Goal: Transaction & Acquisition: Download file/media

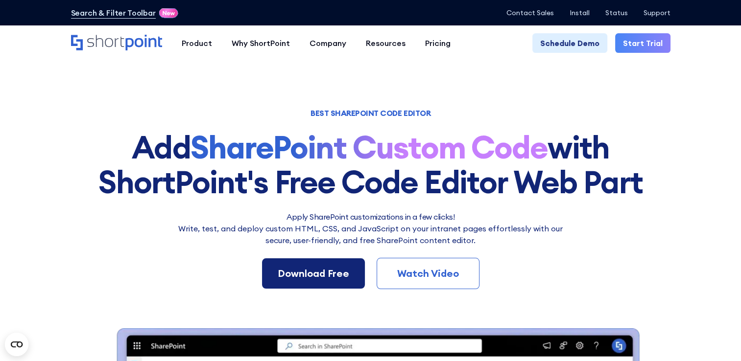
click at [343, 279] on div "Download Free" at bounding box center [314, 273] width 72 height 15
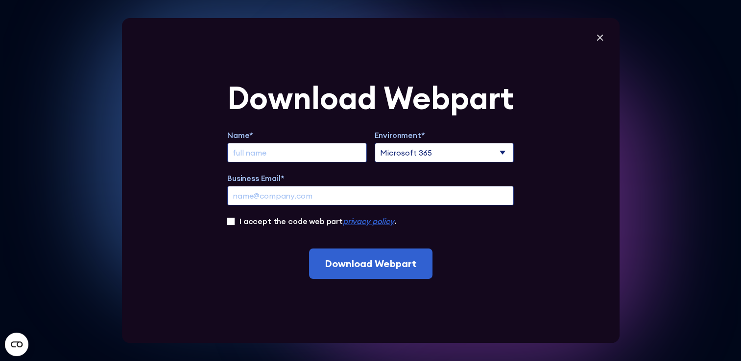
click at [292, 154] on input "Extend Trial" at bounding box center [297, 153] width 140 height 20
type input "[PERSON_NAME]"
type input "[PERSON_NAME][EMAIL_ADDRESS][DOMAIN_NAME][PERSON_NAME]"
click at [234, 223] on input "I accept the code web part privacy policy ." at bounding box center [230, 221] width 7 height 7
checkbox input "true"
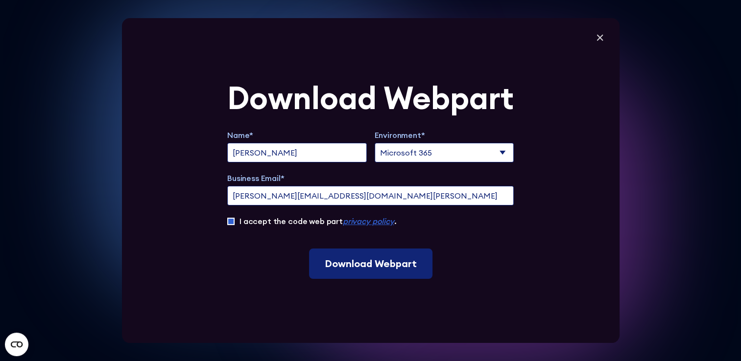
click at [372, 262] on input "Download Webpart" at bounding box center [370, 264] width 123 height 30
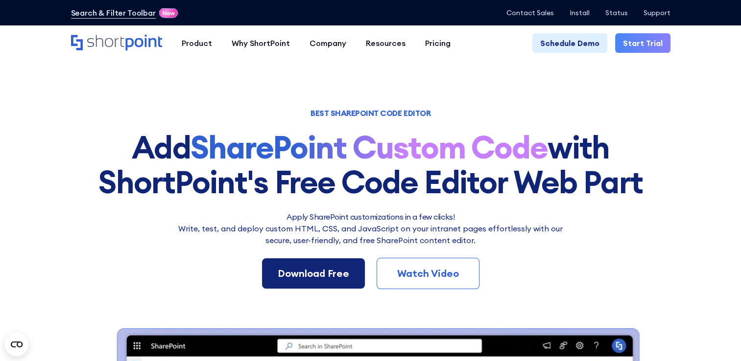
click at [309, 279] on div "Download Free" at bounding box center [314, 273] width 72 height 15
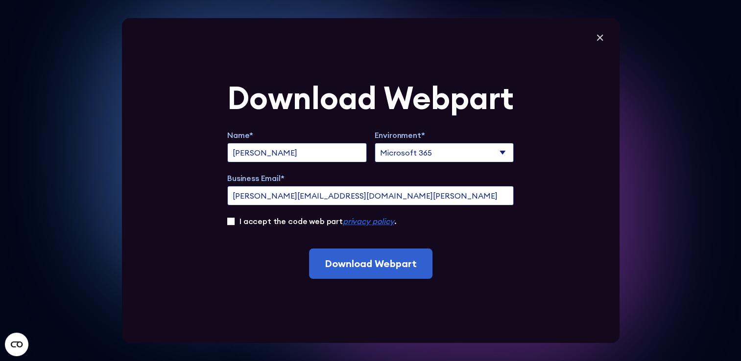
click at [262, 197] on input "[PERSON_NAME][EMAIL_ADDRESS][DOMAIN_NAME][PERSON_NAME]" at bounding box center [370, 196] width 286 height 20
click at [411, 186] on input "[PERSON_NAME][EMAIL_ADDRESS][DOMAIN_NAME][PERSON_NAME]" at bounding box center [370, 196] width 286 height 20
click at [432, 149] on select "Microsoft 365 SharePoint Online SharePoint 2019 (On-Premise)" at bounding box center [445, 153] width 140 height 20
select select "SharePoint Online"
click at [378, 143] on select "Microsoft 365 SharePoint Online SharePoint 2019 (On-Premise)" at bounding box center [445, 153] width 140 height 20
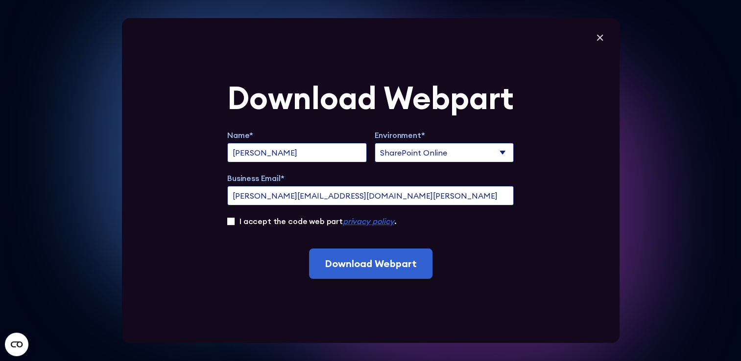
drag, startPoint x: 429, startPoint y: 196, endPoint x: 242, endPoint y: 185, distance: 187.0
click at [242, 185] on div "Business Email* JulietSawyer@JulietsSharePoint.onmicrosoft.com" at bounding box center [370, 188] width 286 height 33
click at [246, 193] on input "[PERSON_NAME][EMAIL_ADDRESS][DOMAIN_NAME][PERSON_NAME]" at bounding box center [370, 196] width 286 height 20
type input "juliet.sawyer@gmail.com"
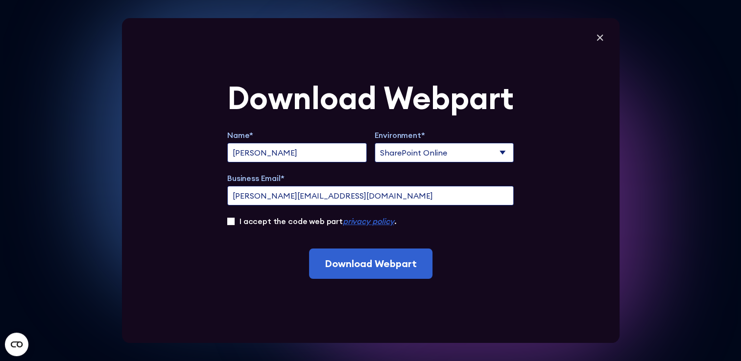
click at [257, 226] on label "I accept the code web part privacy policy ." at bounding box center [317, 221] width 157 height 12
click at [235, 225] on input "I accept the code web part privacy policy ." at bounding box center [230, 221] width 7 height 7
checkbox input "true"
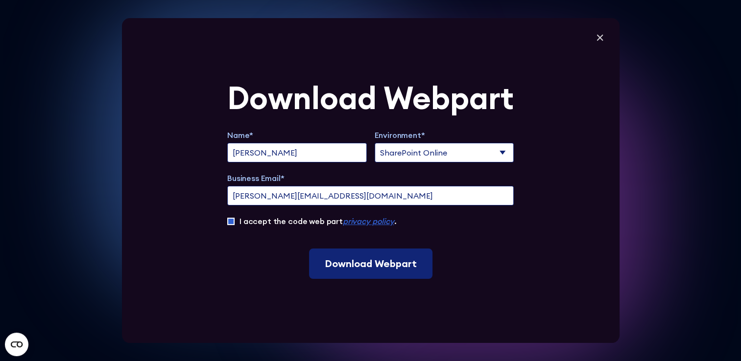
click at [360, 267] on input "Download Webpart" at bounding box center [370, 264] width 123 height 30
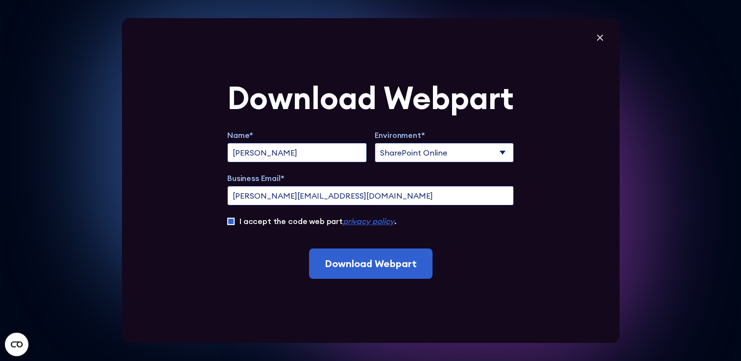
click at [456, 151] on select "Microsoft 365 SharePoint Online SharePoint 2019 (On-Premise)" at bounding box center [445, 153] width 140 height 20
click at [378, 143] on select "Microsoft 365 SharePoint Online SharePoint 2019 (On-Premise)" at bounding box center [445, 153] width 140 height 20
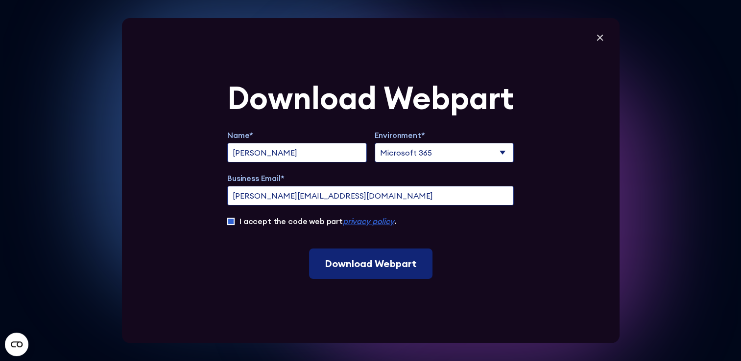
click at [405, 272] on input "Download Webpart" at bounding box center [370, 264] width 123 height 30
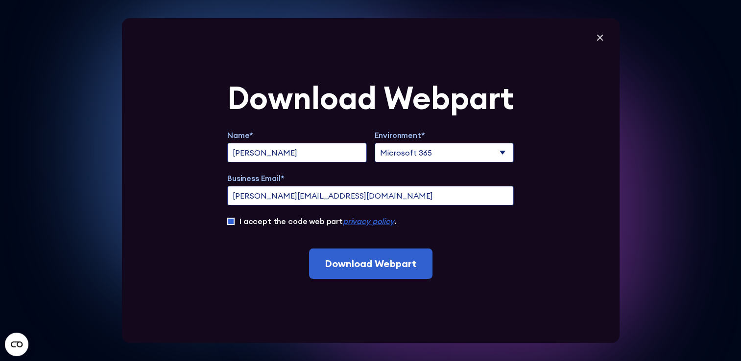
click at [433, 151] on select "Microsoft 365 SharePoint Online SharePoint 2019 (On-Premise)" at bounding box center [445, 153] width 140 height 20
click at [378, 143] on select "Microsoft 365 SharePoint Online SharePoint 2019 (On-Premise)" at bounding box center [445, 153] width 140 height 20
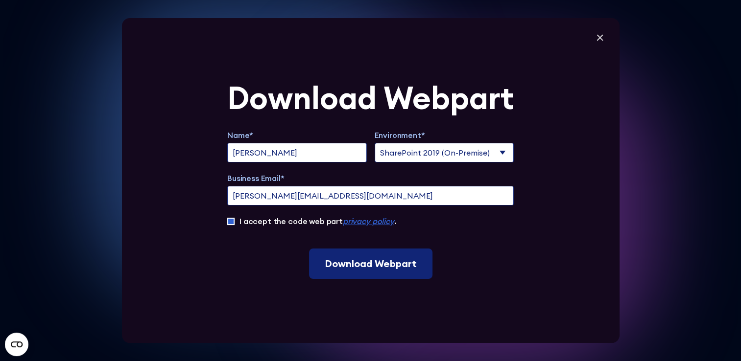
click at [399, 265] on input "Download Webpart" at bounding box center [370, 264] width 123 height 30
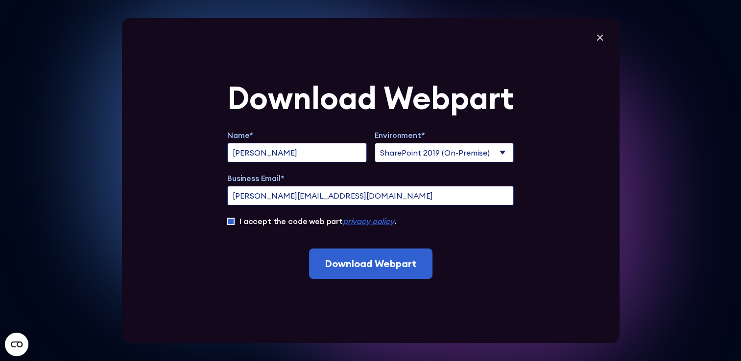
click at [423, 175] on label "Business Email*" at bounding box center [370, 178] width 286 height 12
click at [423, 186] on input "juliet.sawyer@gmail.com" at bounding box center [370, 196] width 286 height 20
click at [429, 157] on select "Microsoft 365 SharePoint Online SharePoint 2019 (On-Premise)" at bounding box center [445, 153] width 140 height 20
select select "SharePoint Online"
click at [378, 143] on select "Microsoft 365 SharePoint Online SharePoint 2019 (On-Premise)" at bounding box center [445, 153] width 140 height 20
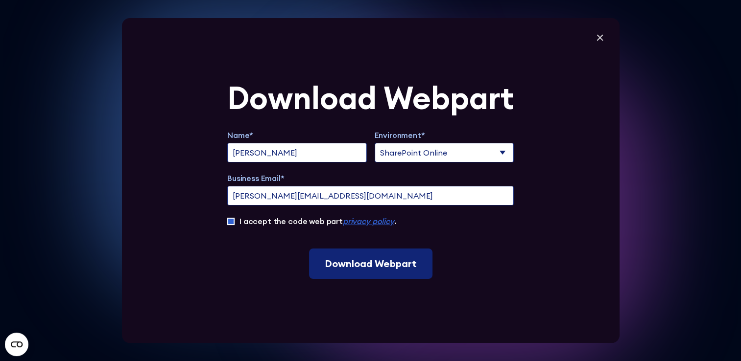
click at [351, 271] on input "Download Webpart" at bounding box center [370, 264] width 123 height 30
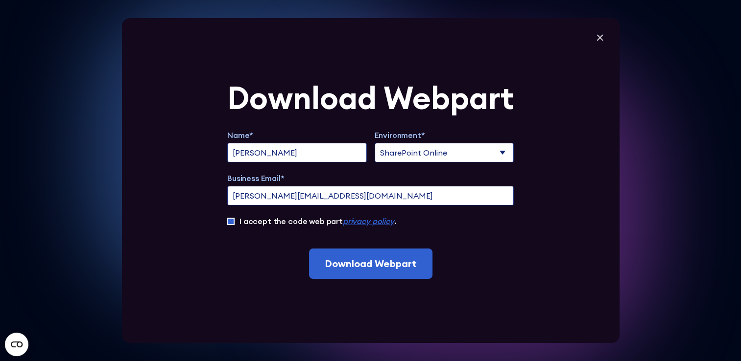
paste input "Juliet.Roy.S"
type input "Juliet.Roy.Sawyer@gmail.com"
click at [372, 285] on div "Download Webpart Name* Juliet Sawyer Environment* Microsoft 365 SharePoint Onli…" at bounding box center [371, 180] width 498 height 325
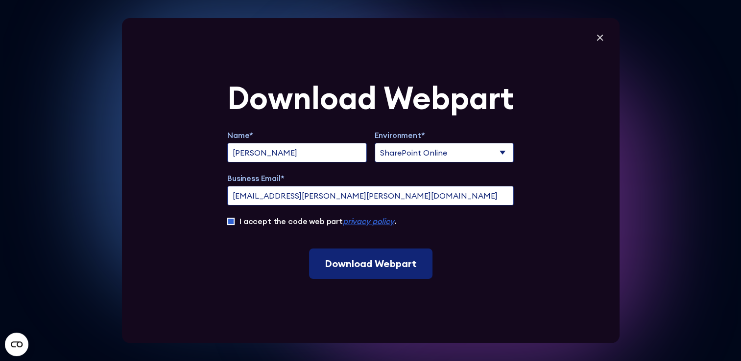
click at [372, 266] on input "Download Webpart" at bounding box center [370, 264] width 123 height 30
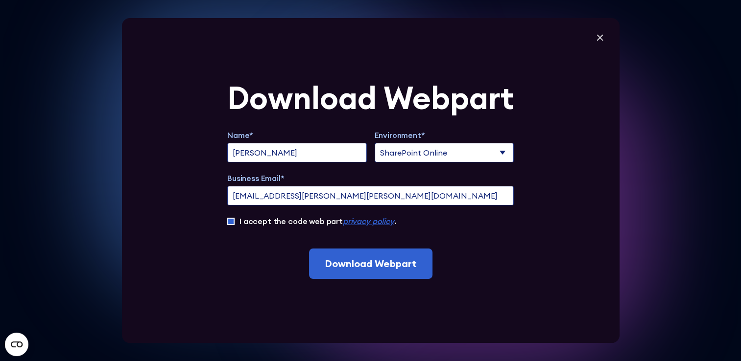
click at [456, 148] on select "Microsoft 365 SharePoint Online SharePoint 2019 (On-Premise)" at bounding box center [445, 153] width 140 height 20
select select "Microsoft 365"
click at [378, 143] on select "Microsoft 365 SharePoint Online SharePoint 2019 (On-Premise)" at bounding box center [445, 153] width 140 height 20
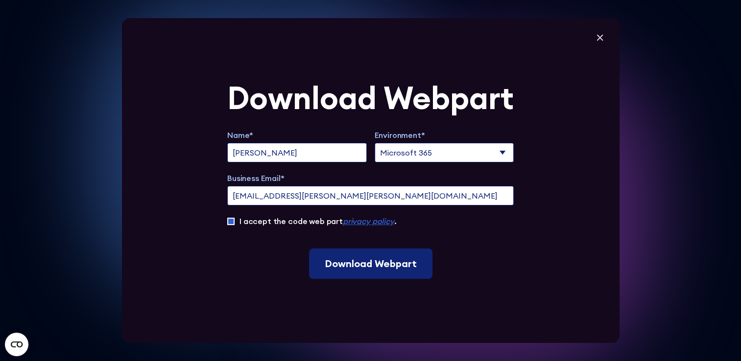
click at [403, 261] on input "Download Webpart" at bounding box center [370, 264] width 123 height 30
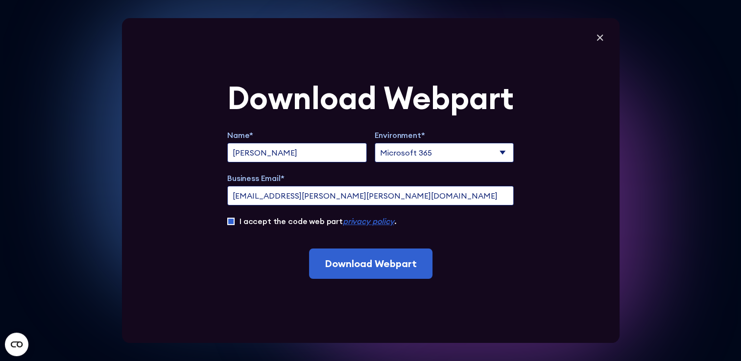
click at [286, 175] on label "Business Email*" at bounding box center [370, 178] width 286 height 12
click at [286, 186] on input "Juliet.Roy.Sawyer@gmail.com" at bounding box center [370, 196] width 286 height 20
drag, startPoint x: 372, startPoint y: 197, endPoint x: 206, endPoint y: 190, distance: 166.2
click at [206, 190] on div "Download Webpart Name* Juliet Sawyer Environment* Microsoft 365 SharePoint Onli…" at bounding box center [371, 180] width 498 height 325
click at [551, 38] on icon at bounding box center [600, 37] width 15 height 15
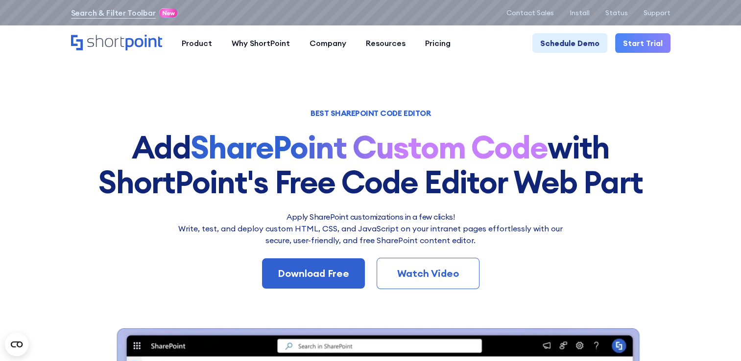
scroll to position [21, 0]
